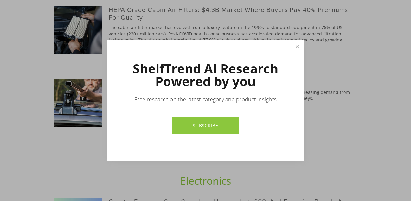
scroll to position [456, 0]
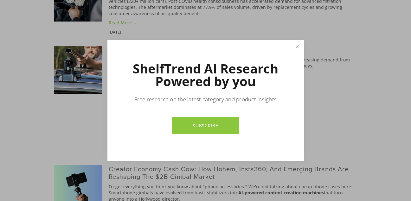
click at [223, 120] on link "SUBSCRIBE" at bounding box center [205, 125] width 67 height 17
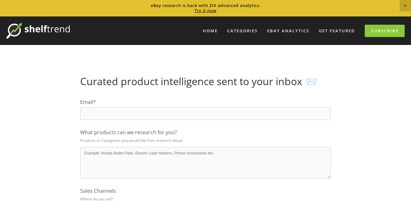
click at [196, 115] on input "Email *" at bounding box center [205, 113] width 250 height 13
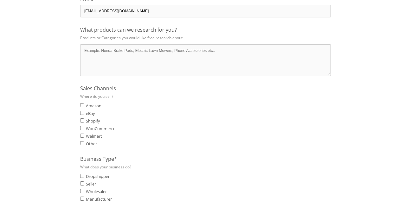
scroll to position [106, 0]
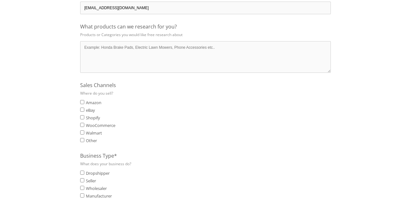
type input "[EMAIL_ADDRESS][DOMAIN_NAME]"
click at [179, 52] on textarea "What products can we research for you?" at bounding box center [205, 57] width 250 height 32
type textarea "allover and best selling"
click at [83, 109] on input "eBay" at bounding box center [82, 110] width 4 height 4
checkbox input "true"
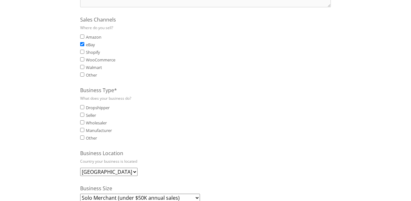
scroll to position [175, 0]
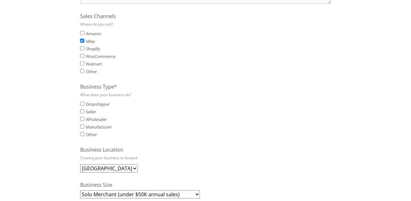
click at [81, 103] on input "Dropshipper" at bounding box center [82, 104] width 4 height 4
checkbox input "true"
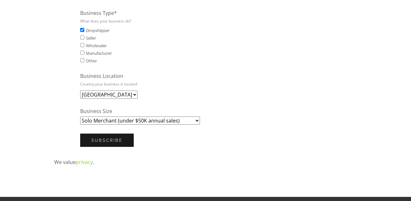
scroll to position [249, 0]
click at [122, 95] on select "[GEOGRAPHIC_DATA] [GEOGRAPHIC_DATA] [GEOGRAPHIC_DATA] [GEOGRAPHIC_DATA] [GEOGRA…" at bounding box center [108, 94] width 57 height 8
select select "[GEOGRAPHIC_DATA]"
click at [80, 90] on select "[GEOGRAPHIC_DATA] [GEOGRAPHIC_DATA] [GEOGRAPHIC_DATA] [GEOGRAPHIC_DATA] [GEOGRA…" at bounding box center [108, 94] width 57 height 8
click at [194, 120] on select "Solo Merchant (under $50K annual sales) Small Business ($50K - $250K annual sal…" at bounding box center [140, 120] width 120 height 8
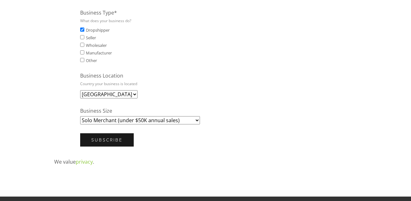
click at [216, 111] on label "Business Size" at bounding box center [205, 110] width 250 height 7
click at [200, 116] on select "Solo Merchant (under $50K annual sales) Small Business ($50K - $250K annual sal…" at bounding box center [140, 120] width 120 height 8
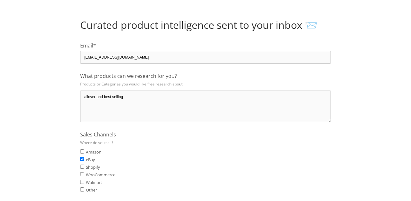
scroll to position [59, 0]
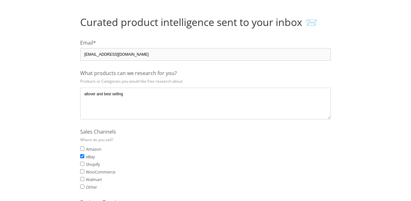
click at [146, 95] on textarea "allover and best selling" at bounding box center [205, 104] width 250 height 32
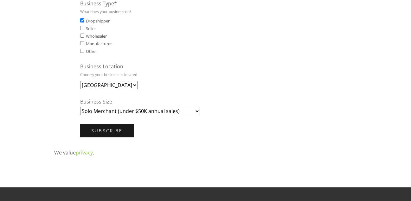
scroll to position [260, 0]
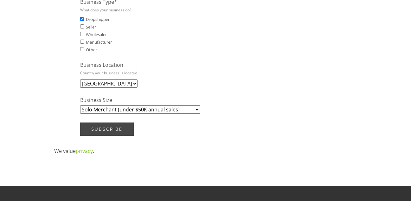
type textarea "allover and best selling products"
click at [114, 126] on input "Subscribe" at bounding box center [106, 129] width 53 height 13
type input "Submitting…"
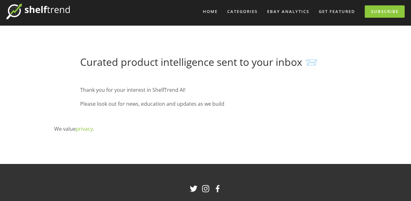
scroll to position [25, 0]
